Goal: Task Accomplishment & Management: Use online tool/utility

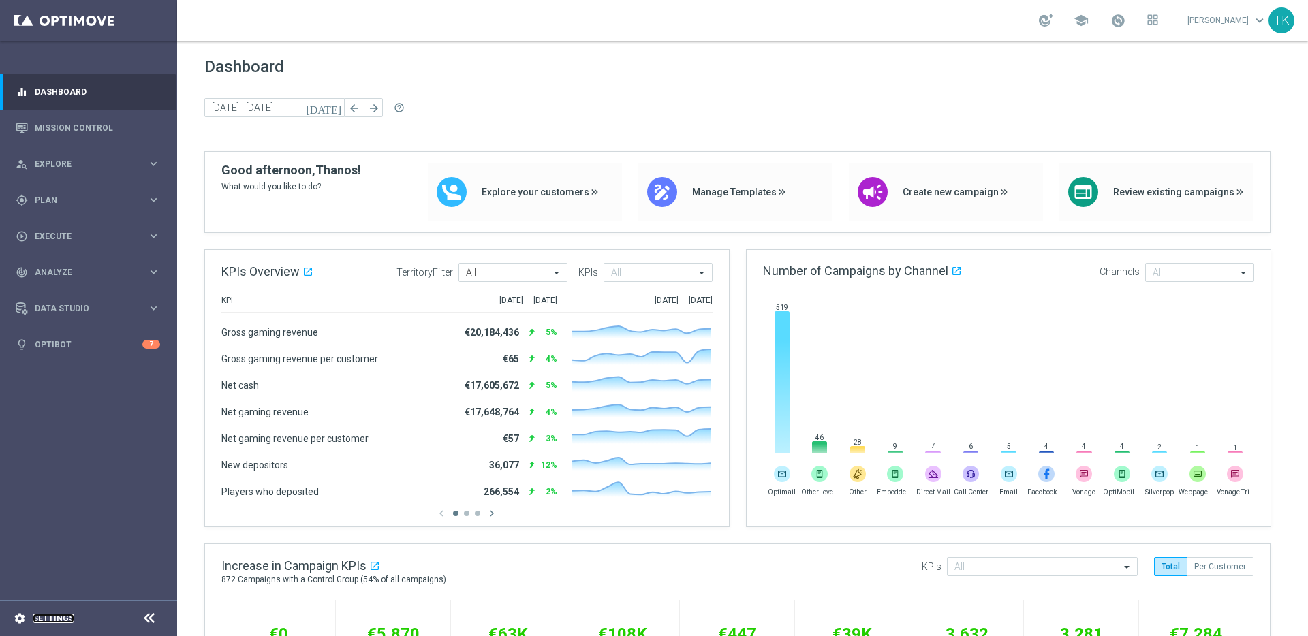
click at [47, 621] on link "Settings" at bounding box center [54, 619] width 42 height 8
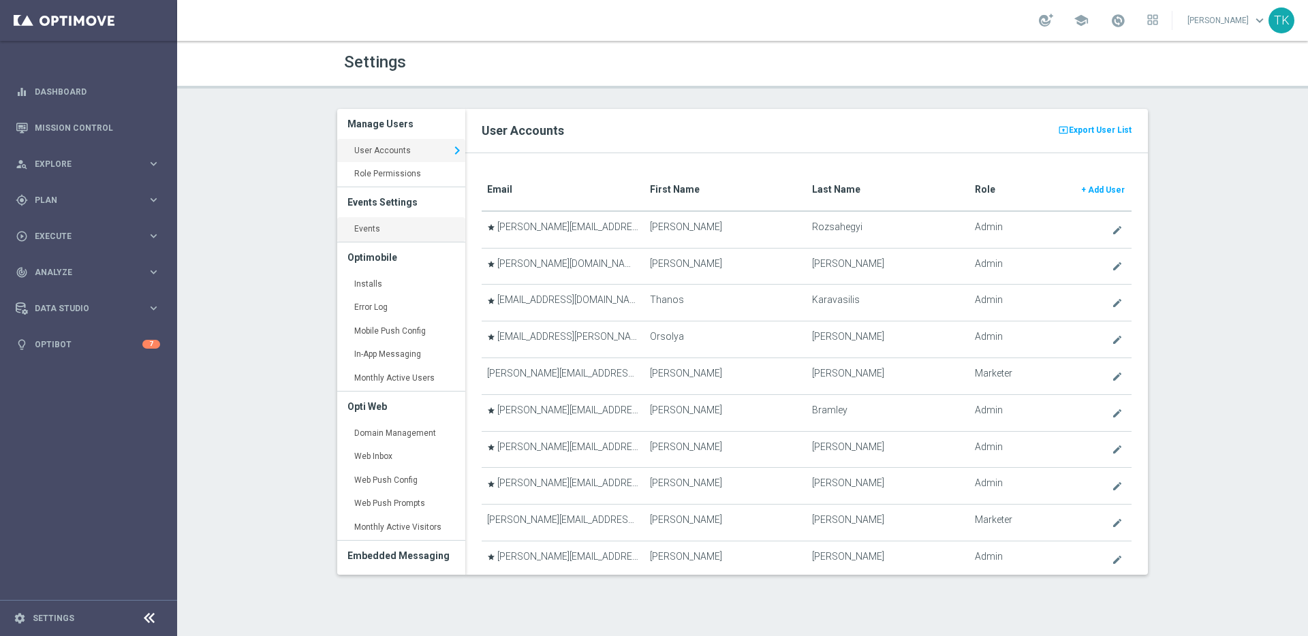
click at [379, 228] on link "Events keyboard_arrow_right" at bounding box center [401, 229] width 128 height 25
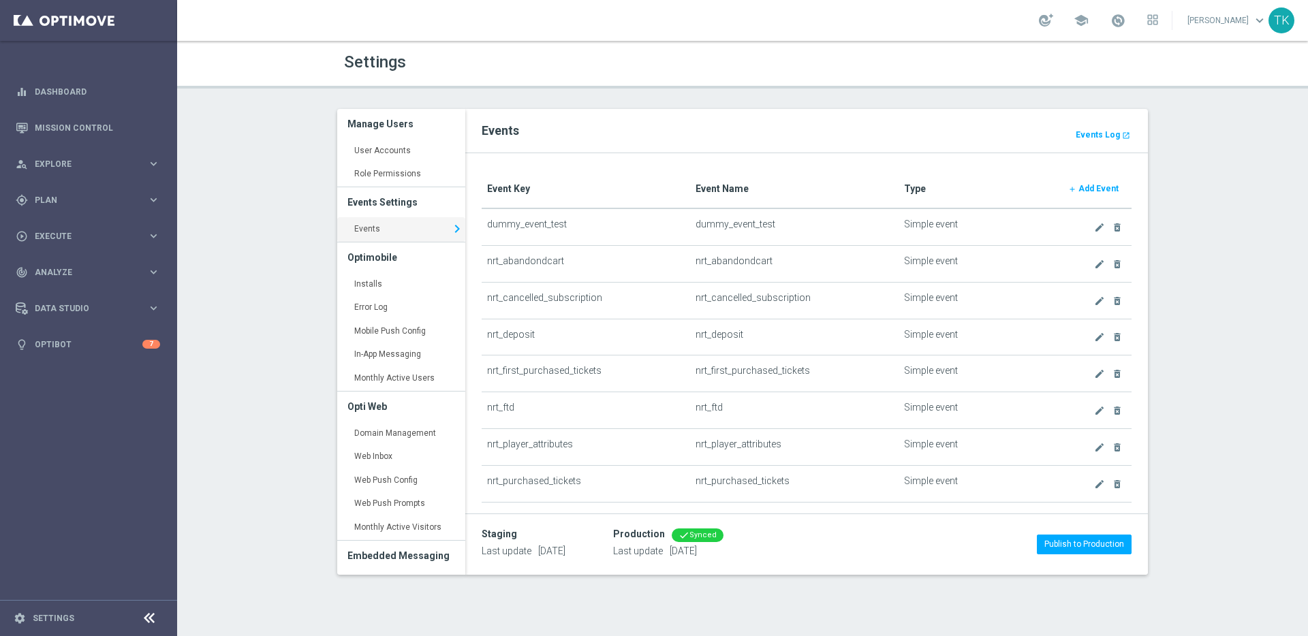
click at [1092, 185] on b "Add Event" at bounding box center [1099, 189] width 40 height 10
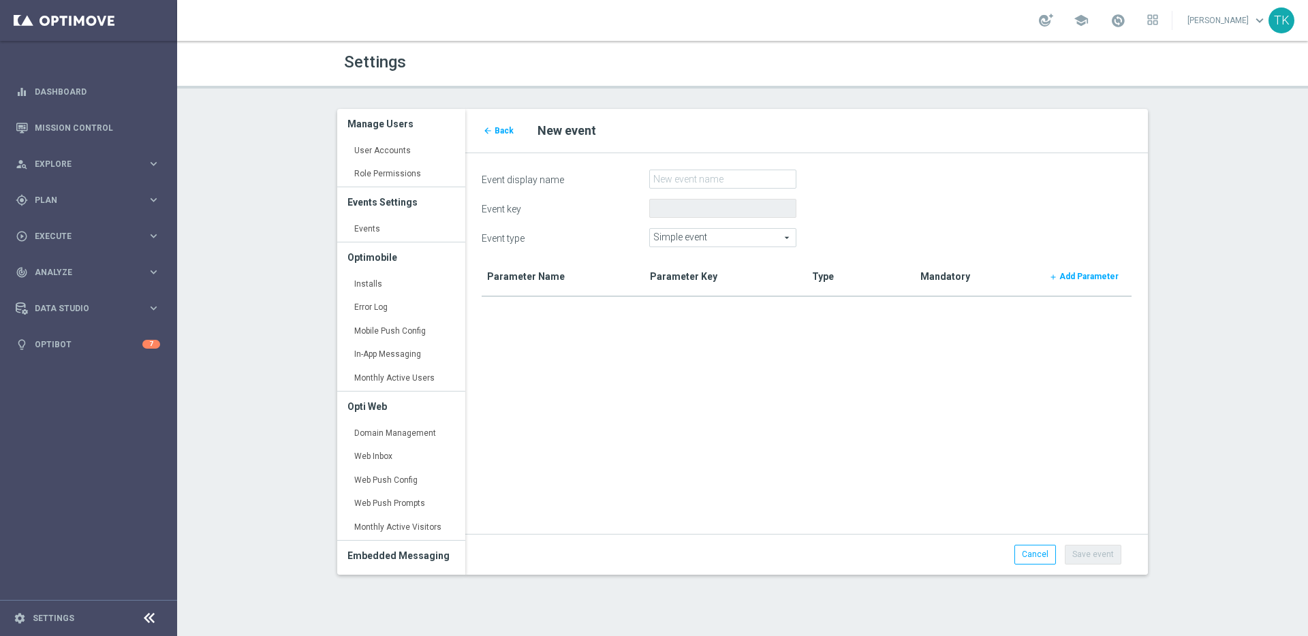
click at [747, 232] on span "Simple event" at bounding box center [723, 238] width 146 height 18
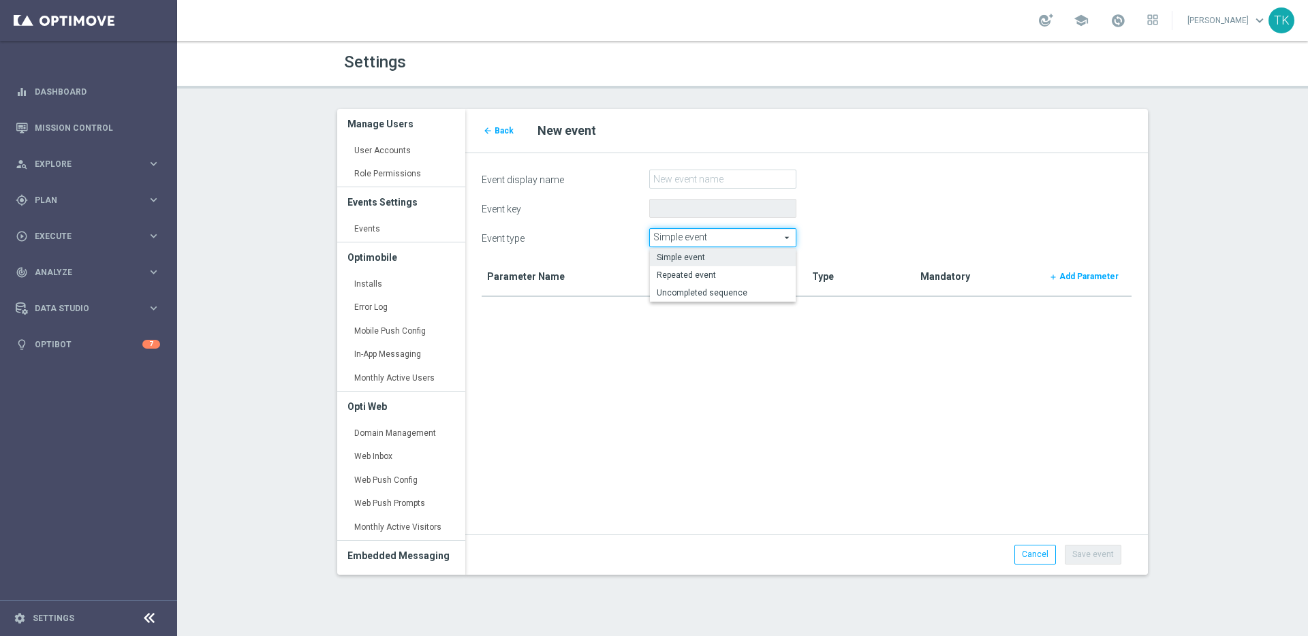
click at [838, 215] on div "Event key" at bounding box center [807, 208] width 671 height 19
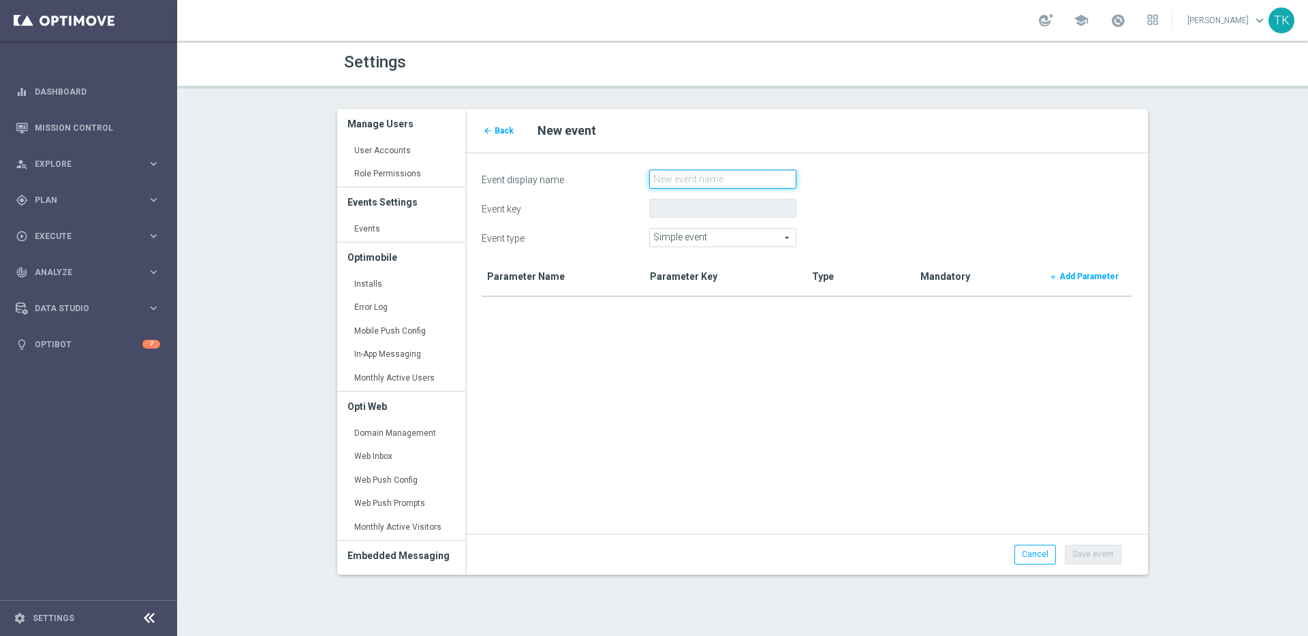
click at [720, 181] on input "Event display name" at bounding box center [722, 179] width 147 height 19
type input "sdfsadf"
click at [735, 239] on span "Simple event" at bounding box center [723, 238] width 146 height 18
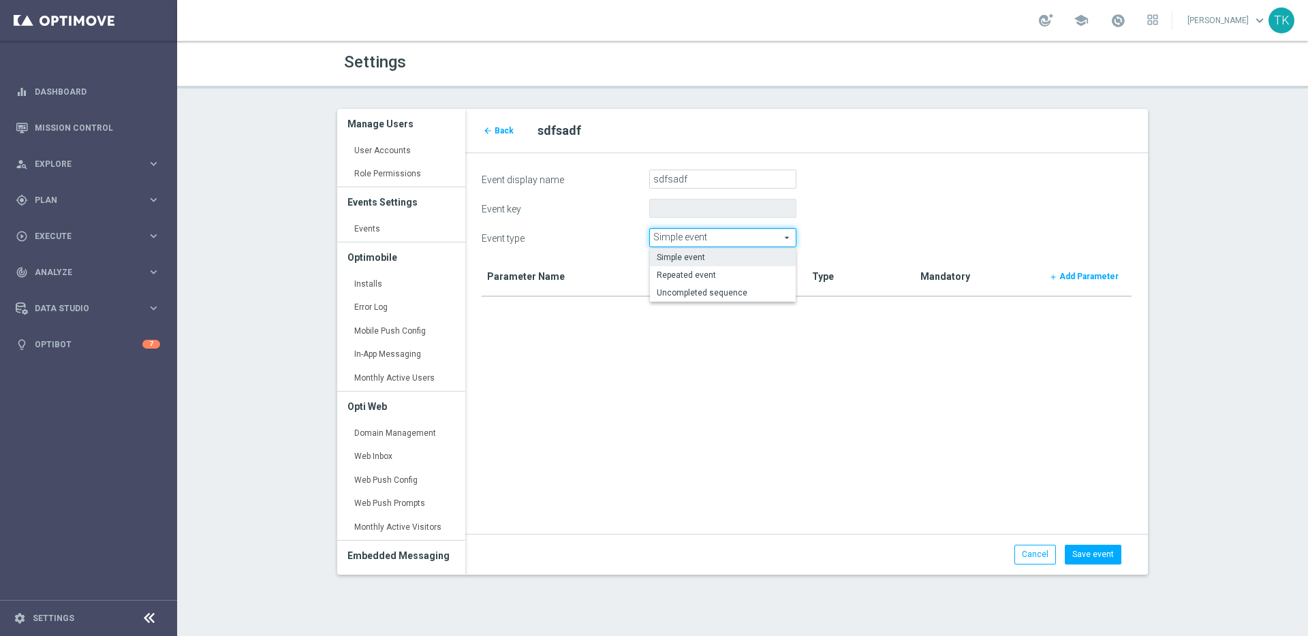
click at [855, 206] on div "Event key" at bounding box center [807, 208] width 671 height 19
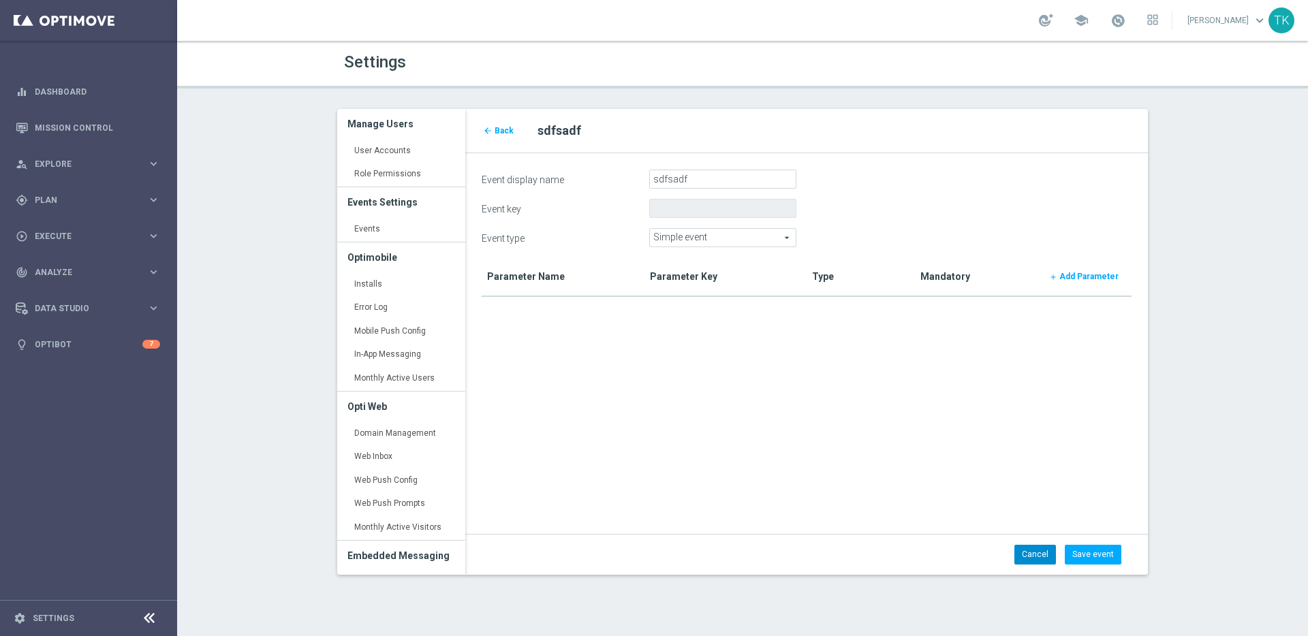
click at [1039, 557] on link "Cancel" at bounding box center [1036, 554] width 42 height 19
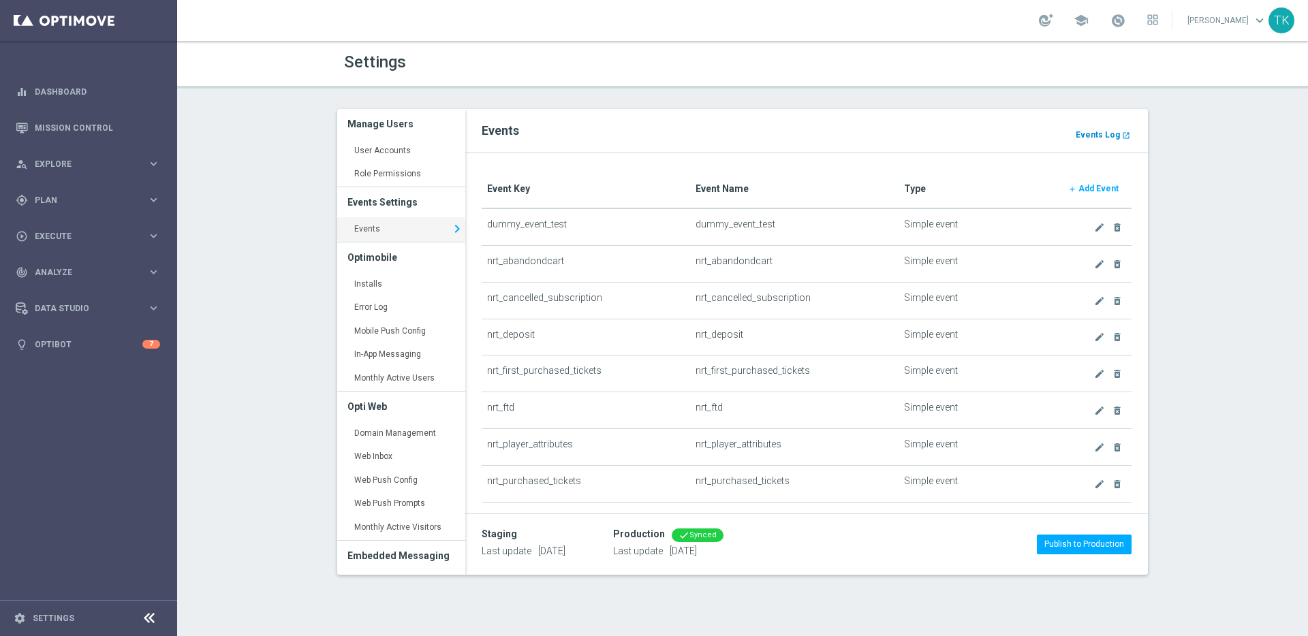
click at [1099, 132] on b "Events Log" at bounding box center [1098, 135] width 44 height 10
click at [628, 357] on td "nrt_first_purchased_tickets" at bounding box center [586, 374] width 209 height 37
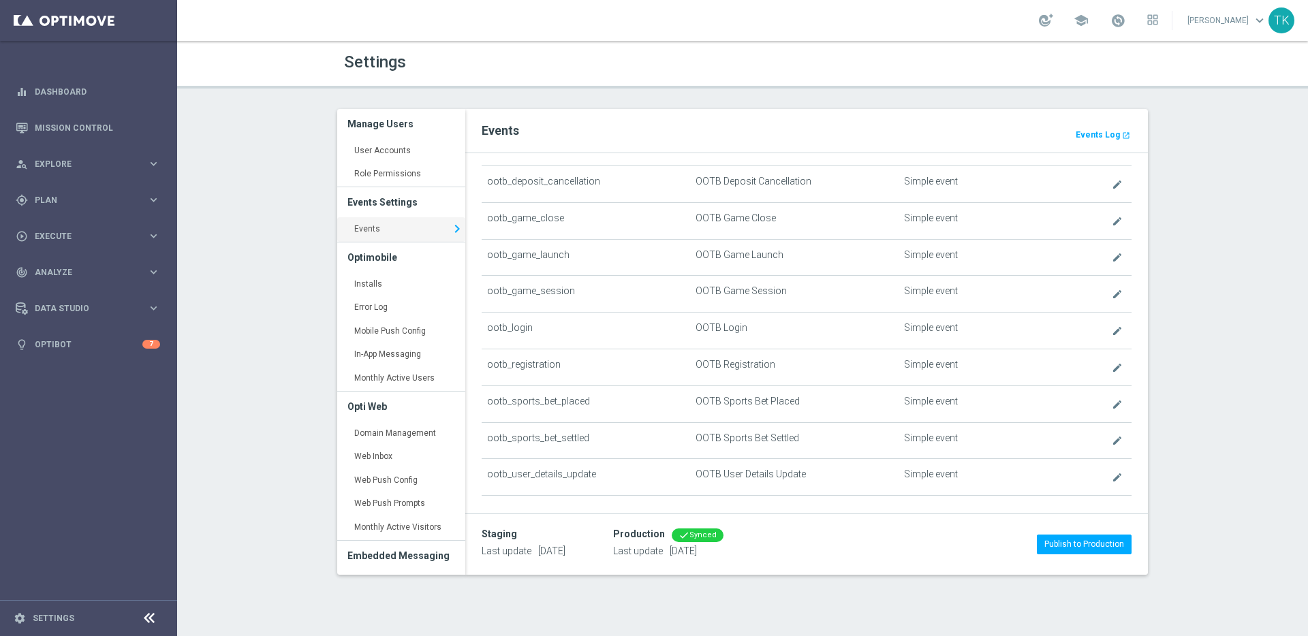
scroll to position [444, 0]
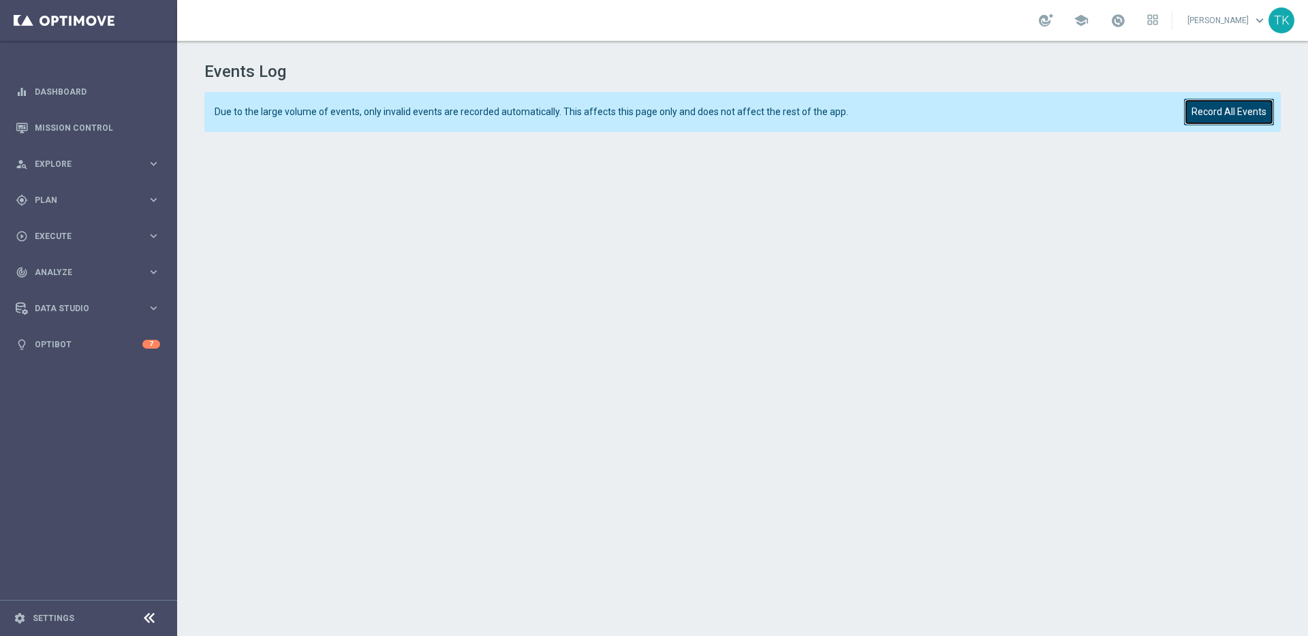
click at [1239, 113] on button "Record All Events" at bounding box center [1229, 112] width 90 height 27
click at [153, 271] on icon "keyboard_arrow_right" at bounding box center [153, 272] width 13 height 13
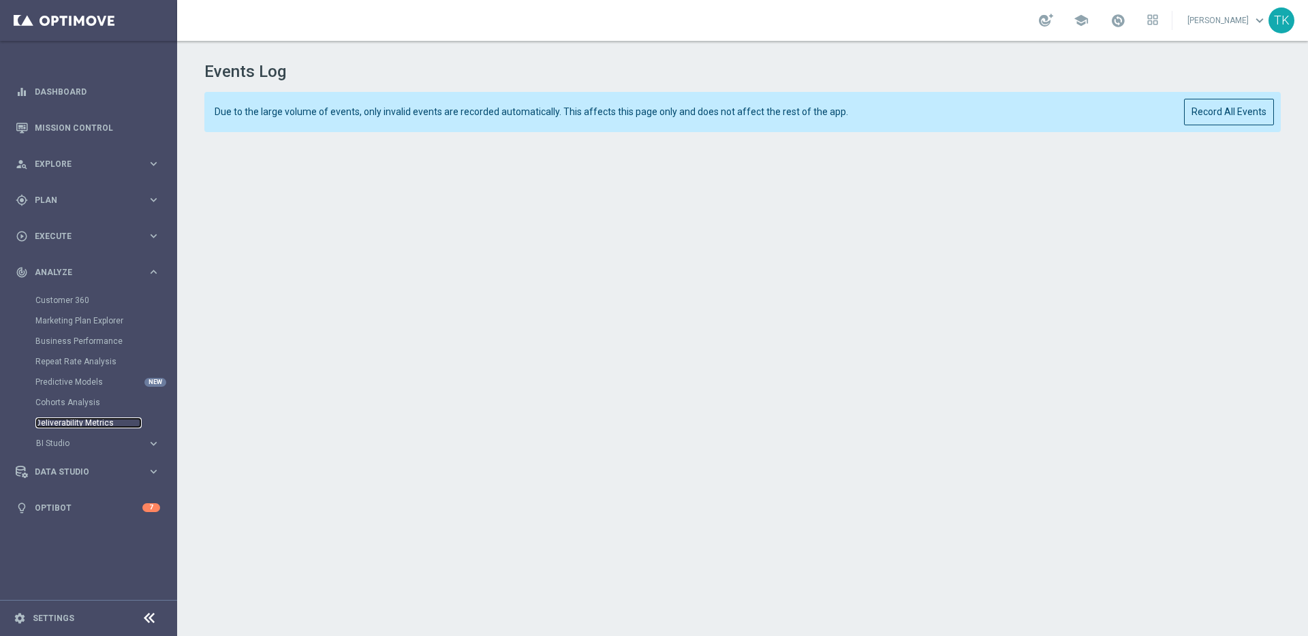
click at [82, 423] on link "Deliverability Metrics" at bounding box center [88, 423] width 106 height 11
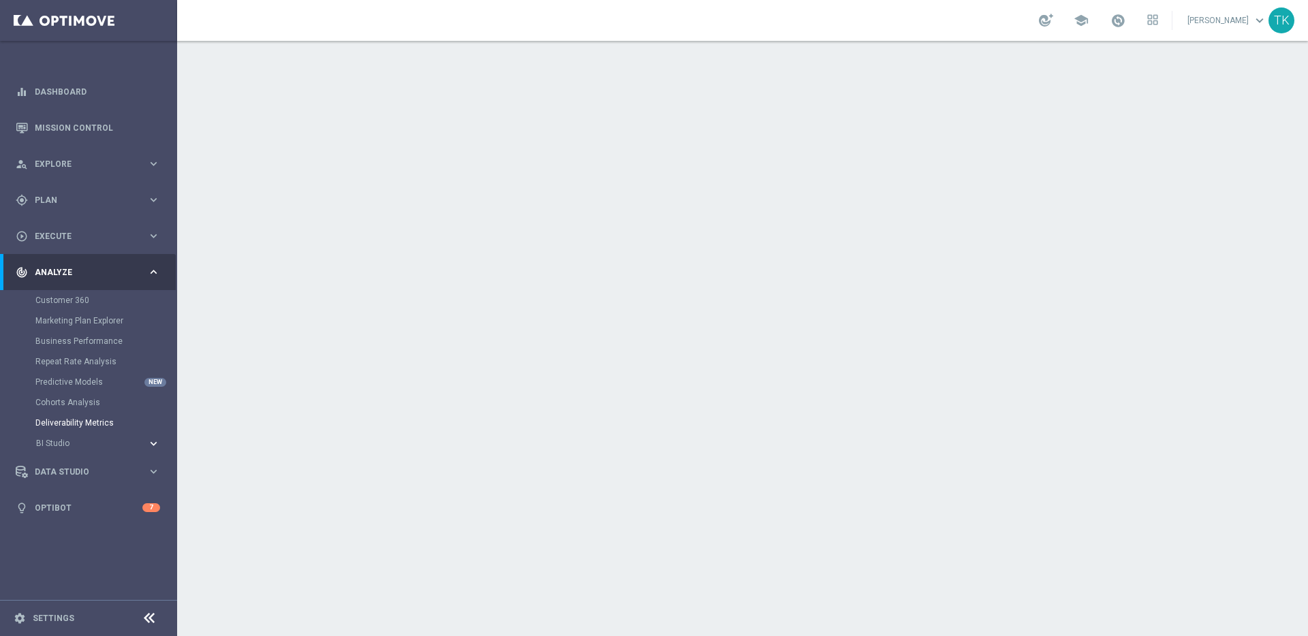
click at [159, 442] on icon "keyboard_arrow_right" at bounding box center [153, 443] width 13 height 13
click at [110, 464] on link "Campaigns Deliverability" at bounding box center [91, 464] width 99 height 11
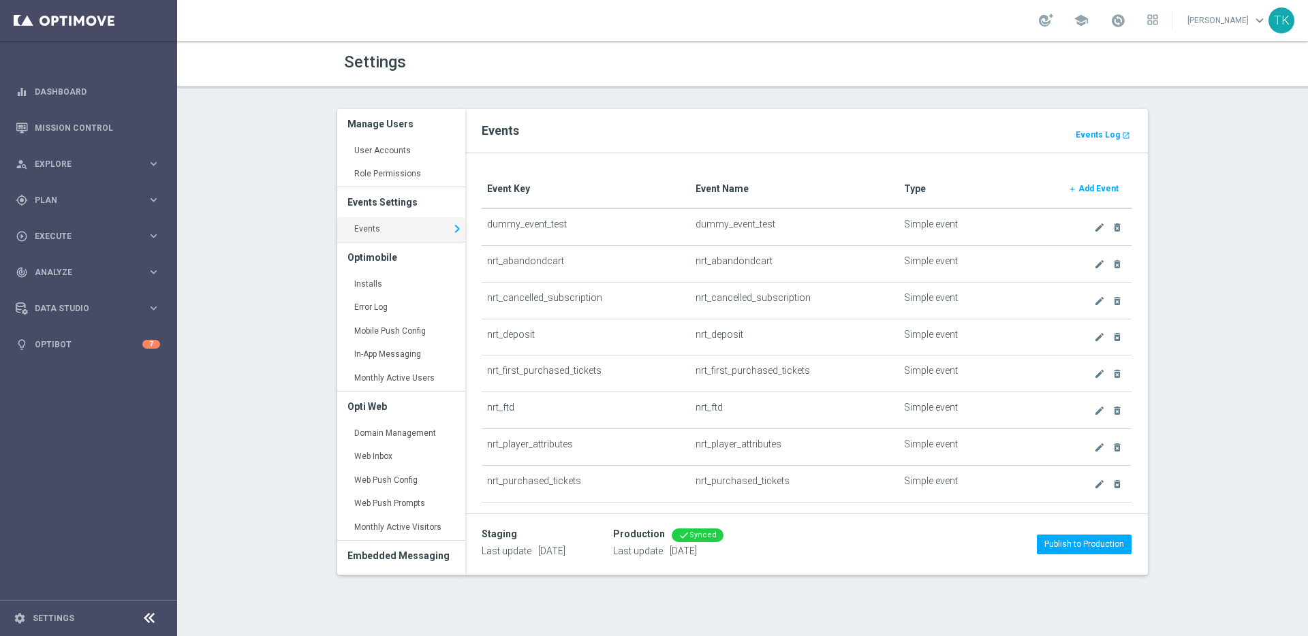
scroll to position [444, 0]
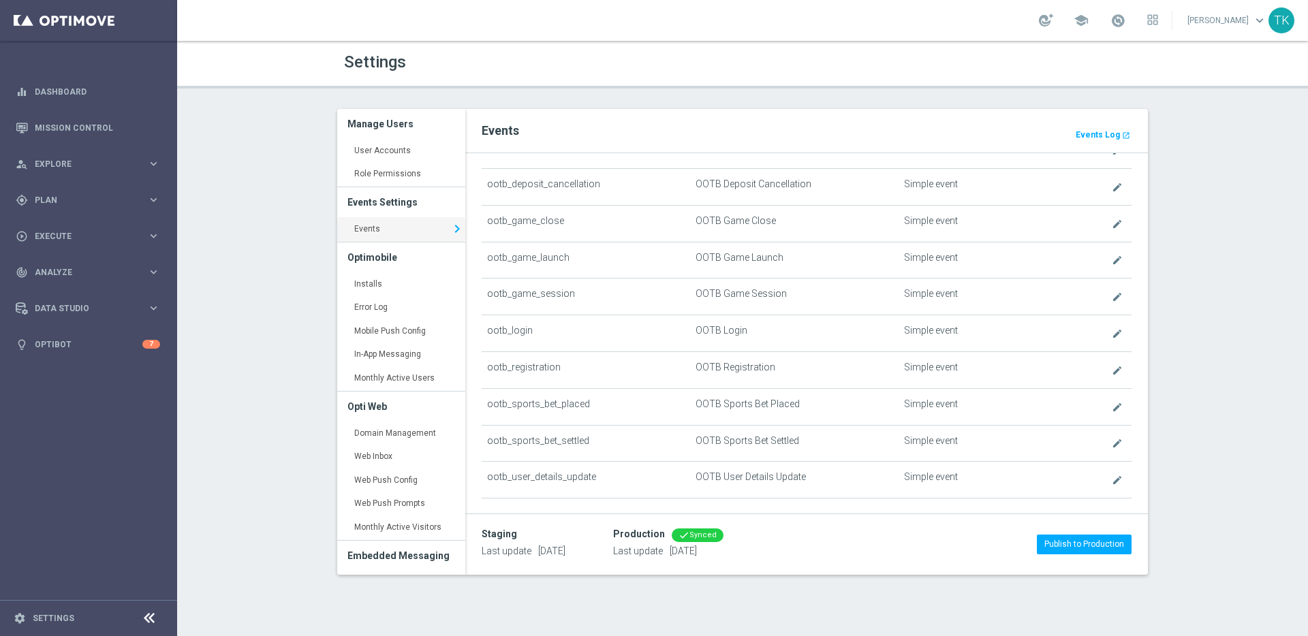
click at [947, 559] on div "Staging Last update [DATE] Production done Synced Last update [DATE] Publish to…" at bounding box center [806, 544] width 683 height 61
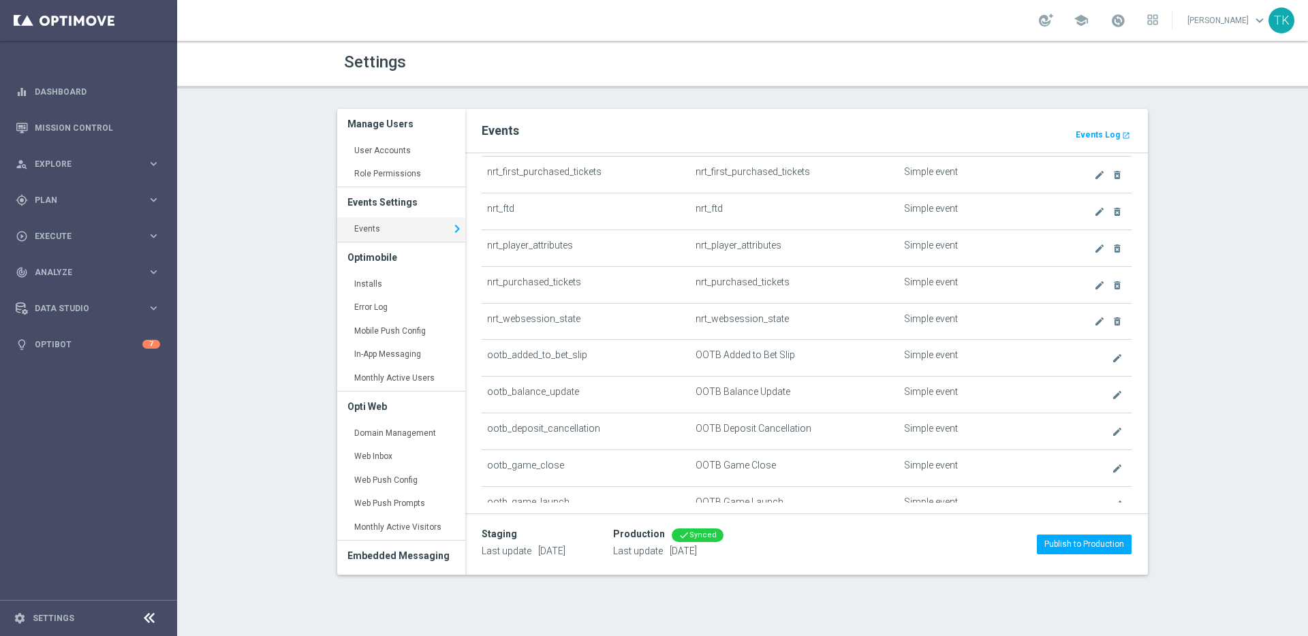
scroll to position [0, 0]
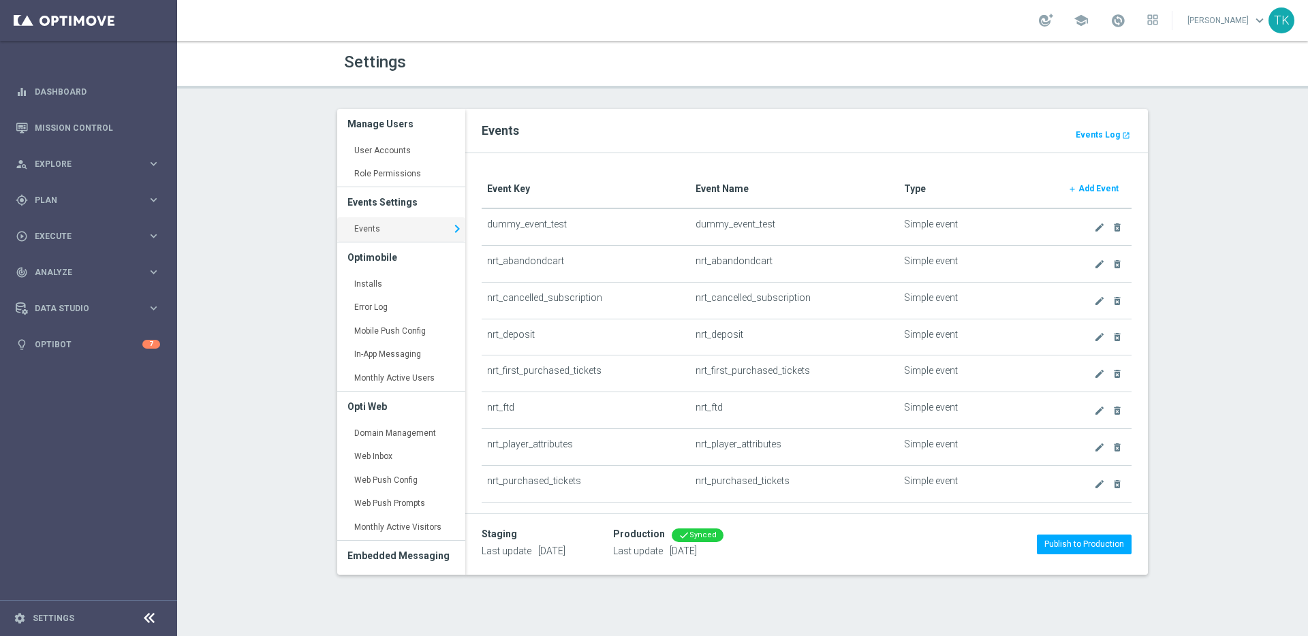
click at [1097, 187] on b "Add Event" at bounding box center [1099, 189] width 40 height 10
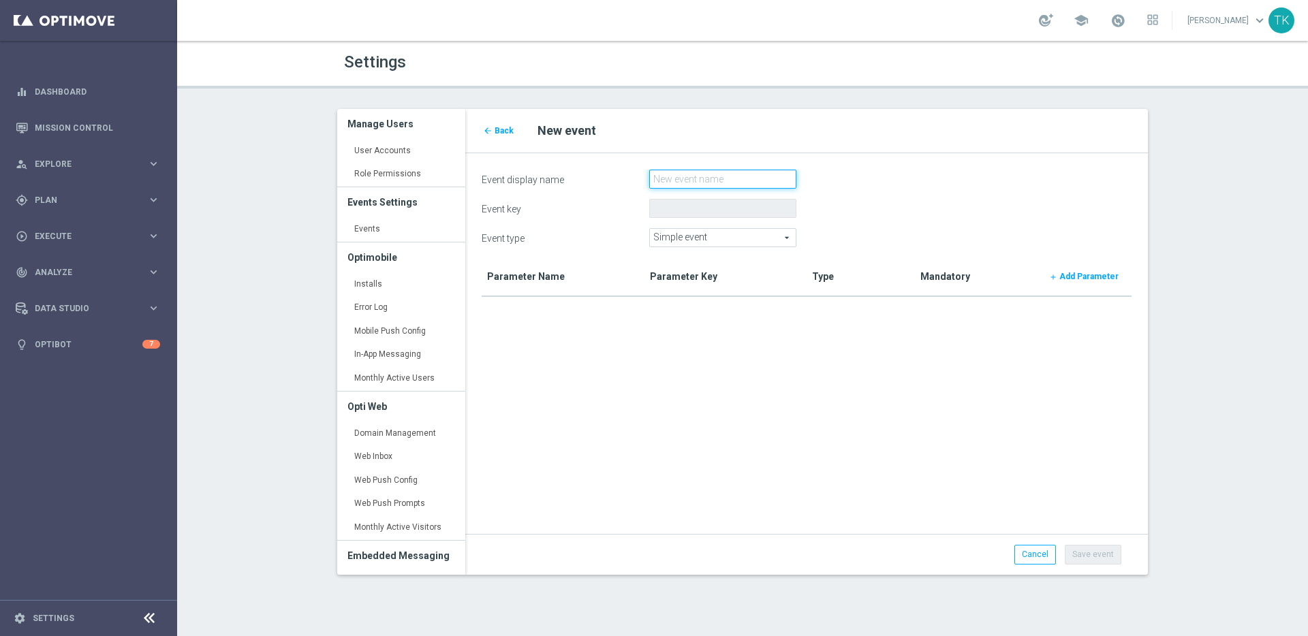
click at [701, 178] on input "Event display name" at bounding box center [722, 179] width 147 height 19
type input "login"
click at [878, 191] on form "Event display name login Event key Event type Simple event Simple event arrow_d…" at bounding box center [807, 359] width 650 height 378
click at [1100, 556] on button "Save event" at bounding box center [1093, 554] width 57 height 19
type input "login"
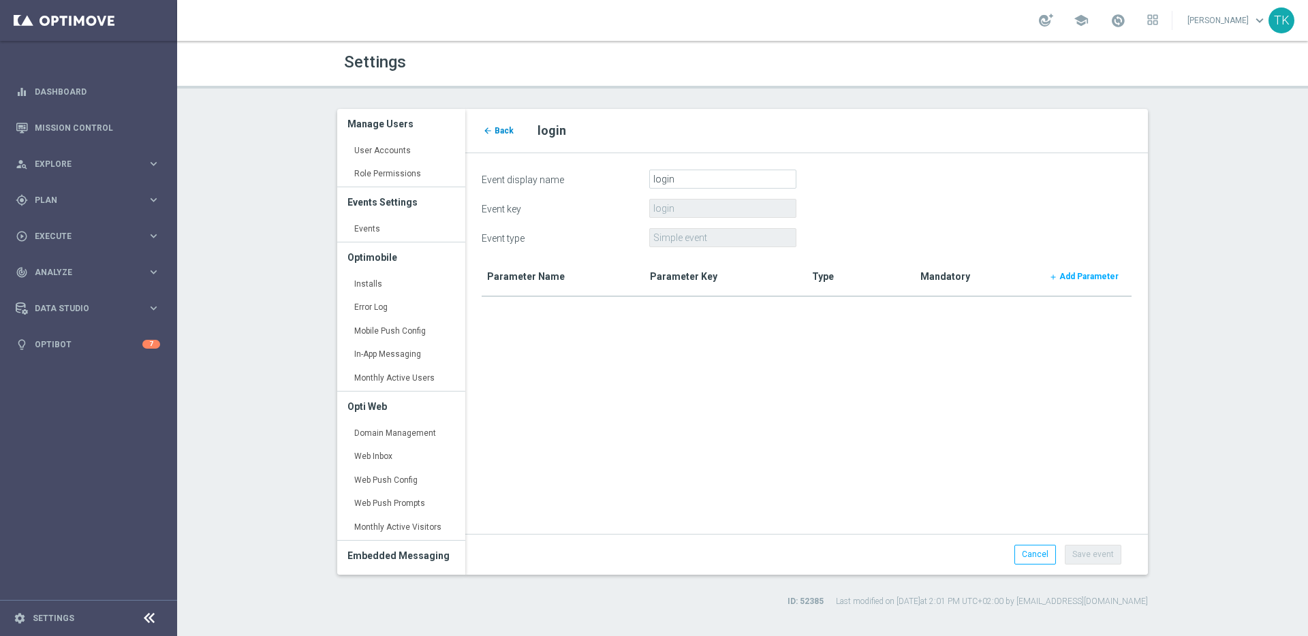
click at [501, 129] on span "Back" at bounding box center [504, 131] width 19 height 10
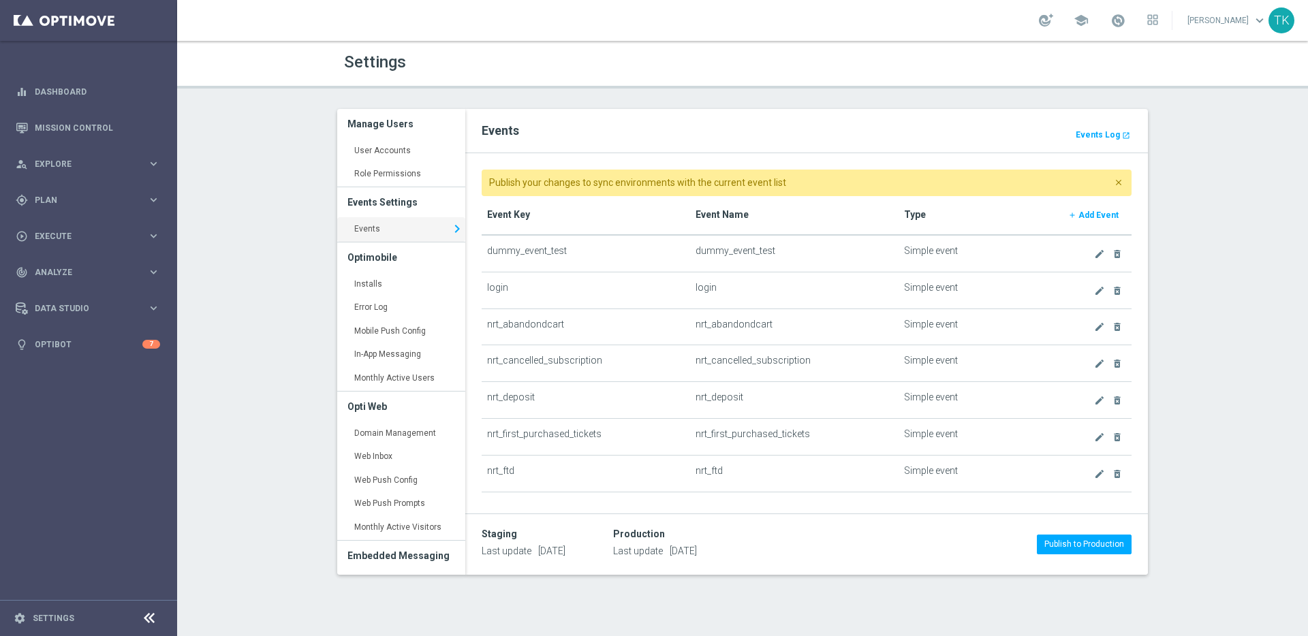
click at [1087, 213] on b "Add Event" at bounding box center [1099, 216] width 40 height 10
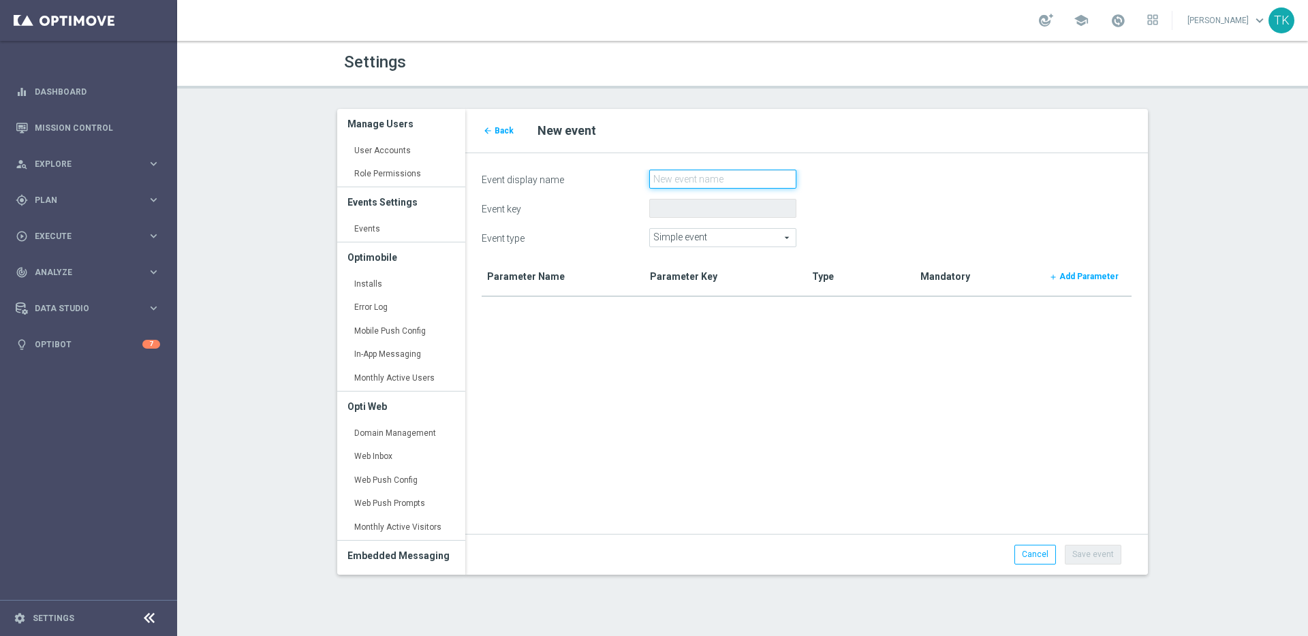
click at [720, 176] on input "Event display name" at bounding box center [722, 179] width 147 height 19
paste input "registration"
type input "registration"
click at [919, 222] on form "Event display name registration Event key Event type Simple event Simple event …" at bounding box center [807, 359] width 650 height 378
click at [1097, 558] on button "Save event" at bounding box center [1093, 554] width 57 height 19
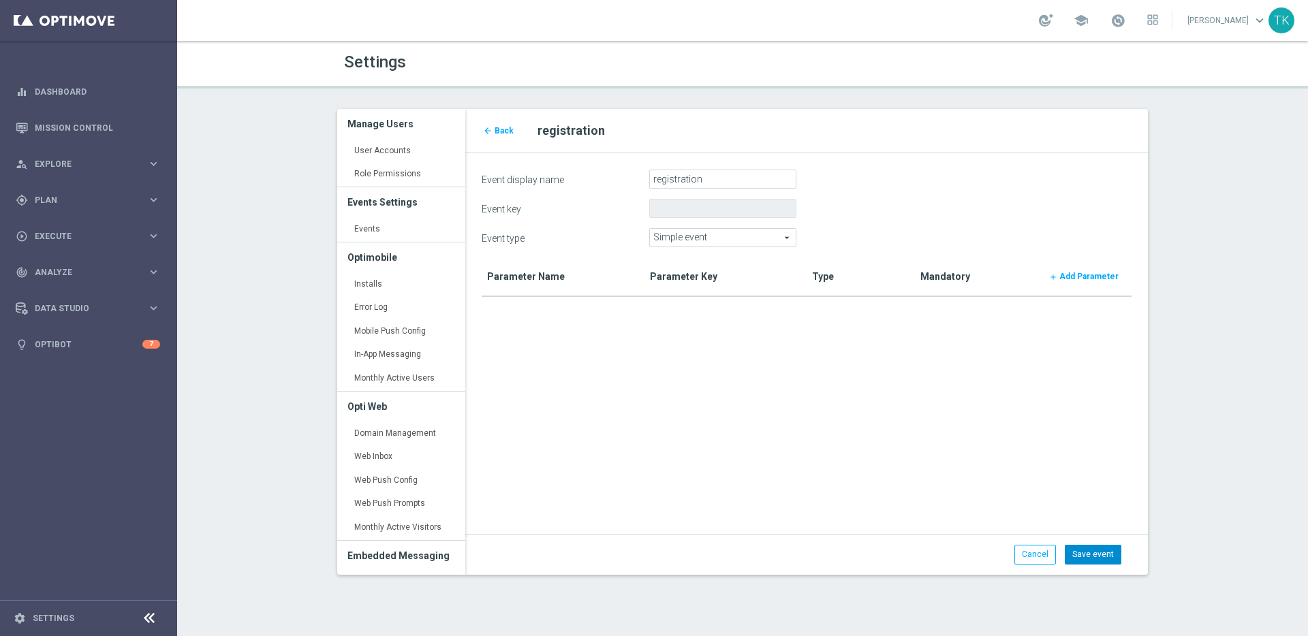
type input "registration"
click at [507, 129] on span "Back" at bounding box center [504, 131] width 19 height 10
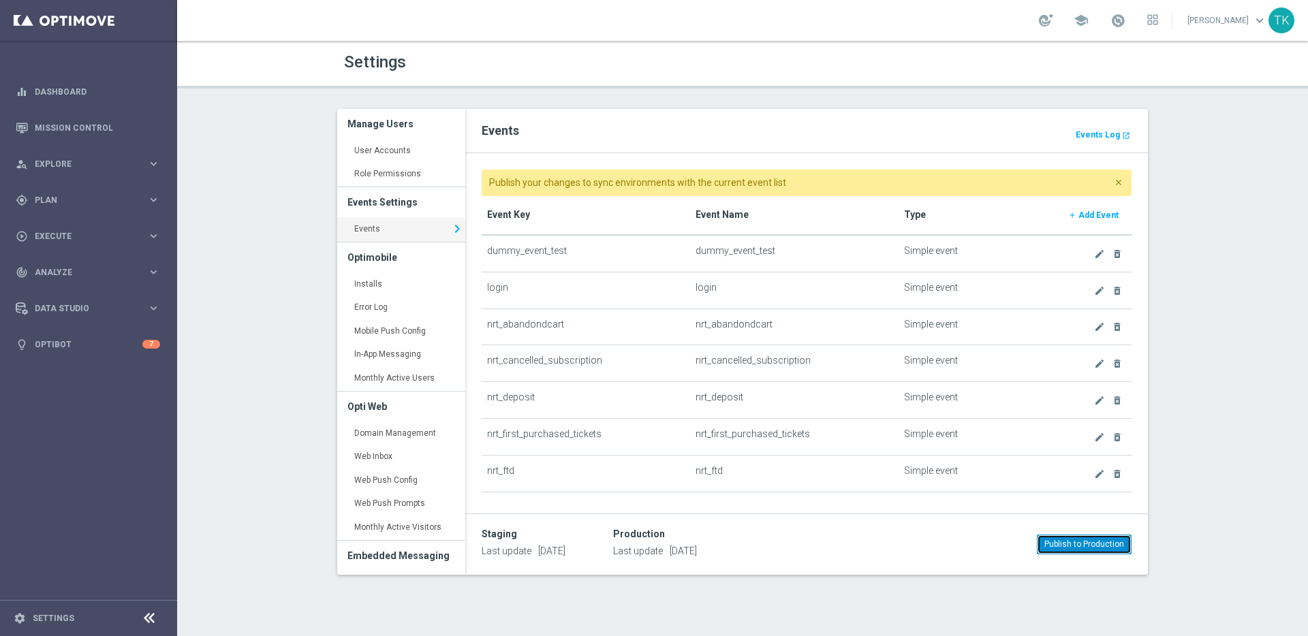
click at [1101, 548] on button "Publish to Production" at bounding box center [1084, 544] width 95 height 19
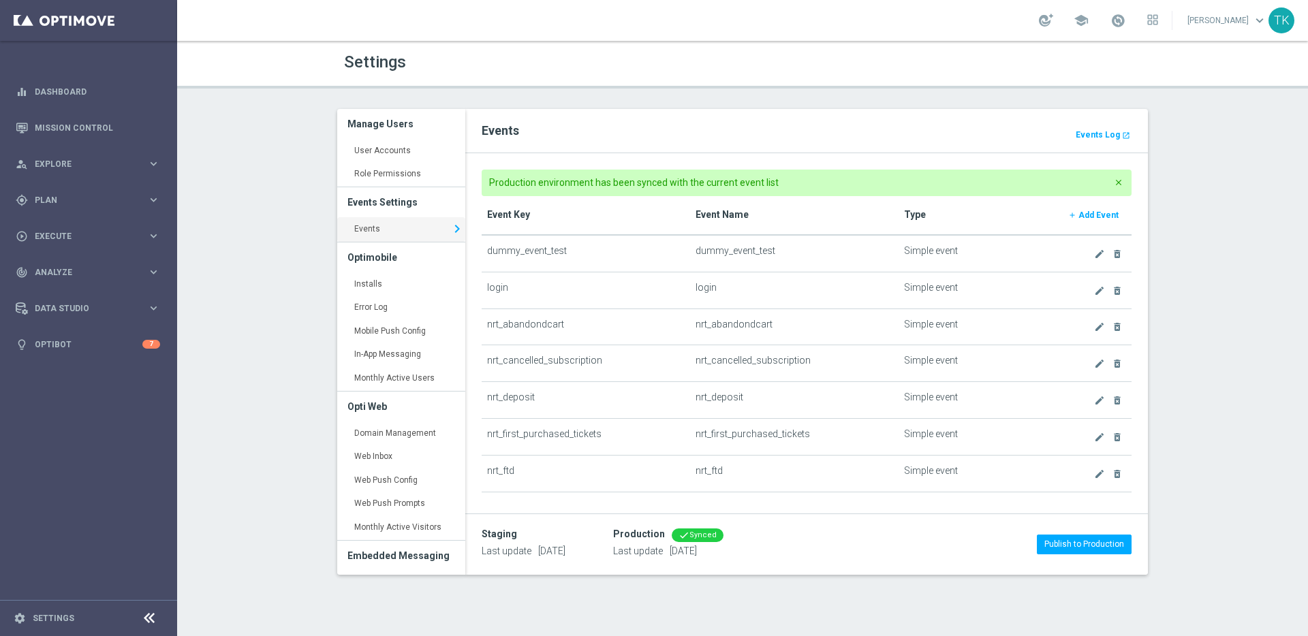
click at [288, 328] on div "Settings Manage Users User Accounts keyboard_arrow_right Role Permissions keybo…" at bounding box center [742, 339] width 1131 height 596
click at [284, 339] on div "Settings Manage Users User Accounts keyboard_arrow_right Role Permissions keybo…" at bounding box center [742, 339] width 1131 height 596
